Goal: Information Seeking & Learning: Learn about a topic

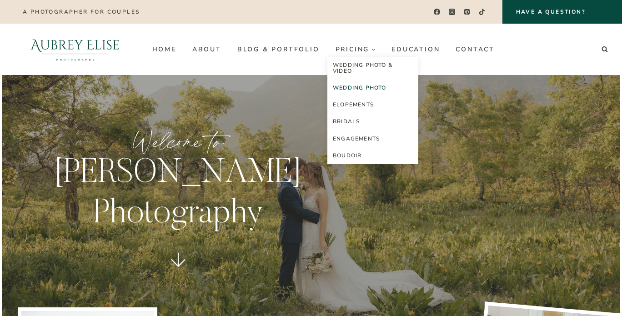
click at [372, 90] on link "Wedding Photo" at bounding box center [372, 88] width 91 height 17
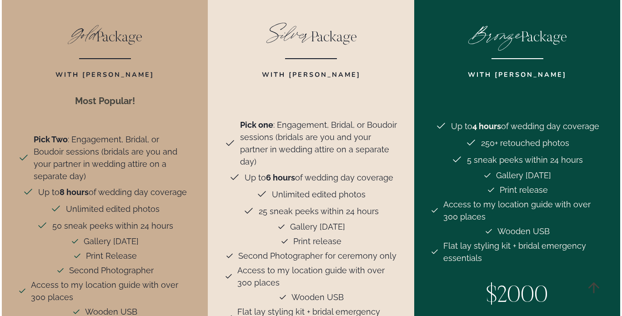
scroll to position [1941, 0]
click at [403, 134] on div "Silver Package With [PERSON_NAME] Pick one : Engagement, Bridal, or Boudoir ses…" at bounding box center [310, 231] width 185 height 455
click at [380, 186] on li "Unlimited edited photos" at bounding box center [311, 193] width 173 height 15
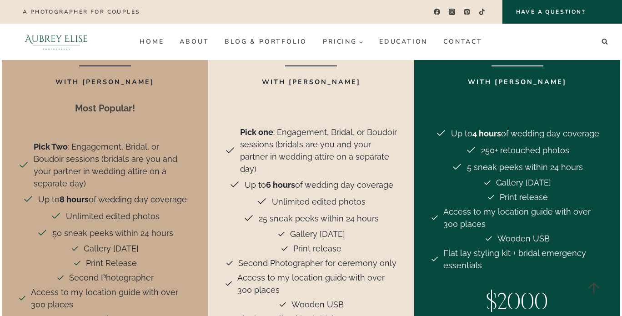
scroll to position [1933, 0]
click at [400, 209] on div "Silver Package With [PERSON_NAME] Pick one : Engagement, Bridal, or Boudoir ses…" at bounding box center [310, 240] width 185 height 455
click at [404, 209] on div "Silver Package With [PERSON_NAME] Pick one : Engagement, Bridal, or Boudoir ses…" at bounding box center [310, 240] width 185 height 455
click at [406, 200] on div "Silver Package With [PERSON_NAME] Pick one : Engagement, Bridal, or Boudoir ses…" at bounding box center [311, 247] width 206 height 523
click at [404, 105] on div "Silver Package With [PERSON_NAME] Pick one : Engagement, Bridal, or Boudoir ses…" at bounding box center [310, 240] width 185 height 455
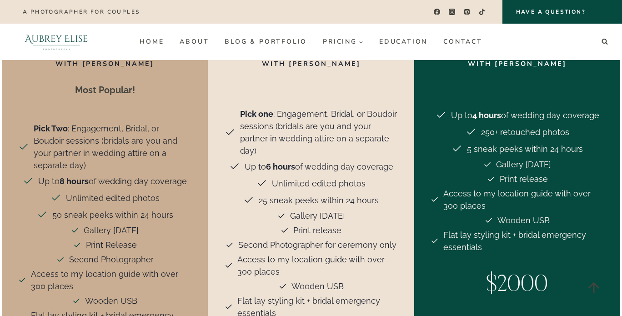
scroll to position [1950, 0]
